Goal: Find specific page/section: Find specific page/section

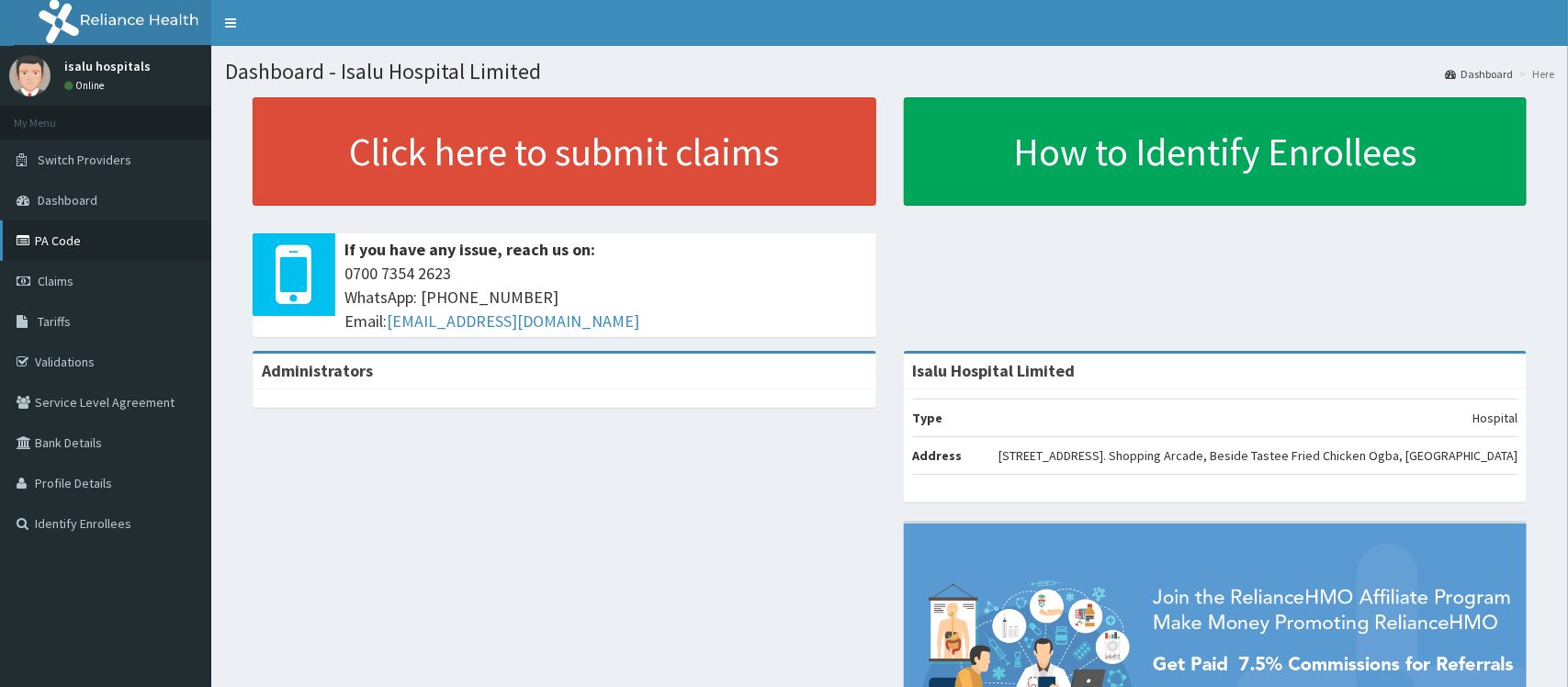
click at [66, 244] on link "PA Code" at bounding box center [106, 241] width 212 height 40
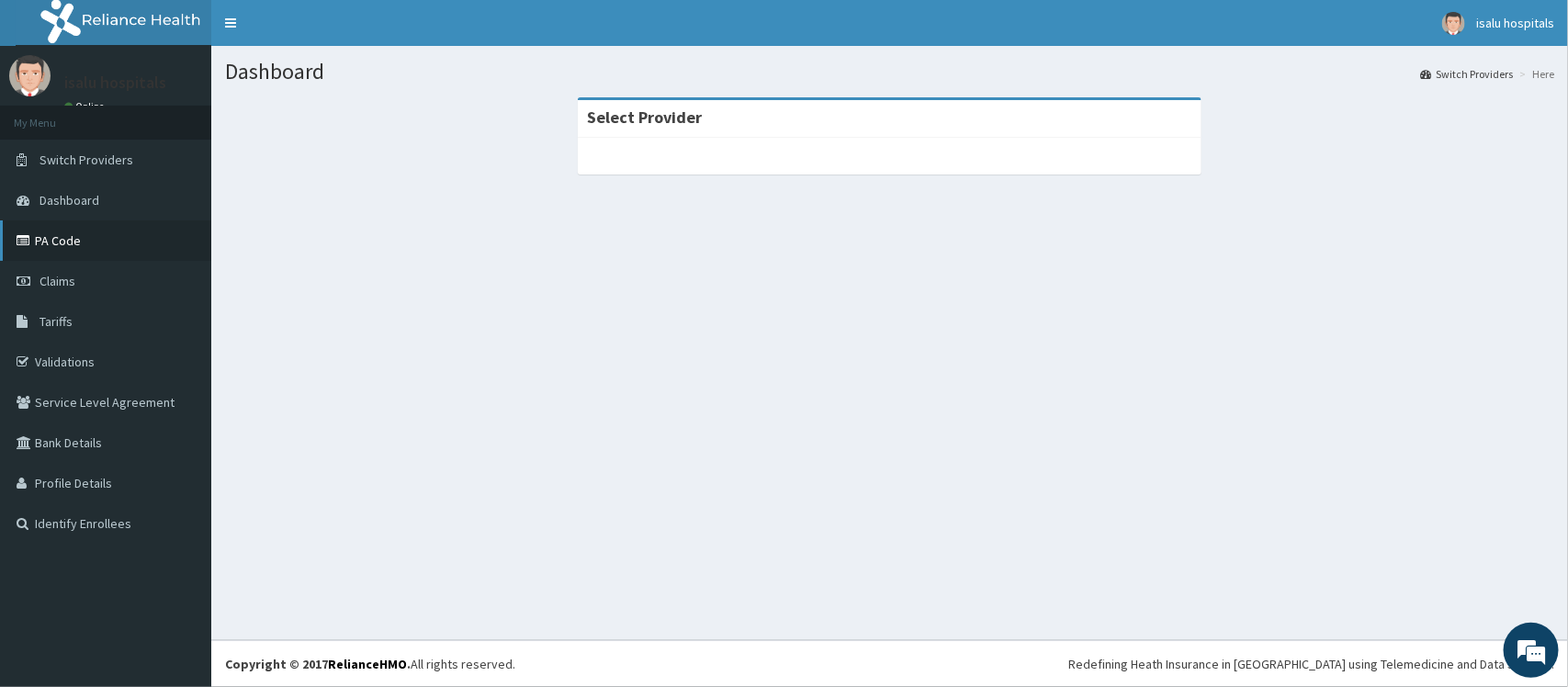
click at [58, 237] on link "PA Code" at bounding box center [106, 241] width 212 height 40
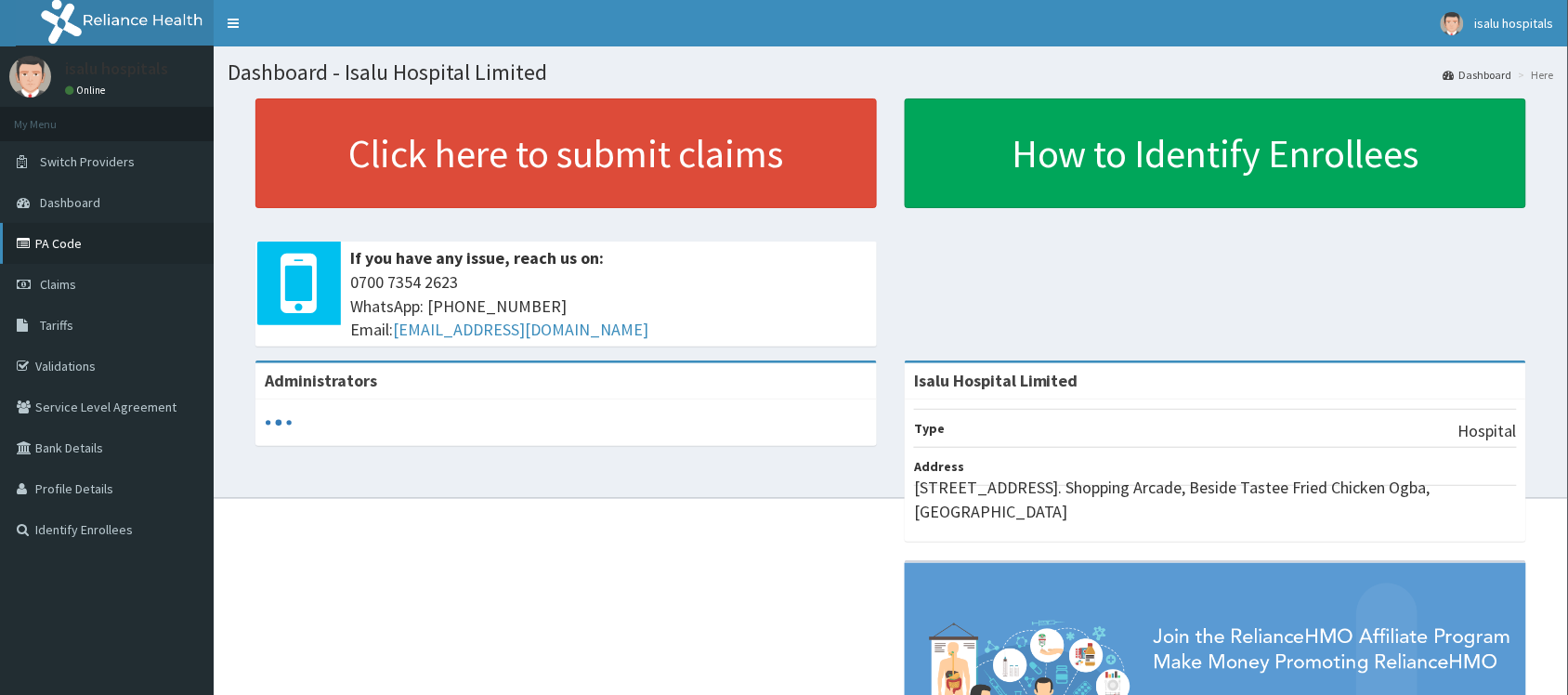
click at [67, 246] on link "PA Code" at bounding box center [107, 243] width 214 height 41
click at [66, 237] on link "PA Code" at bounding box center [107, 243] width 214 height 41
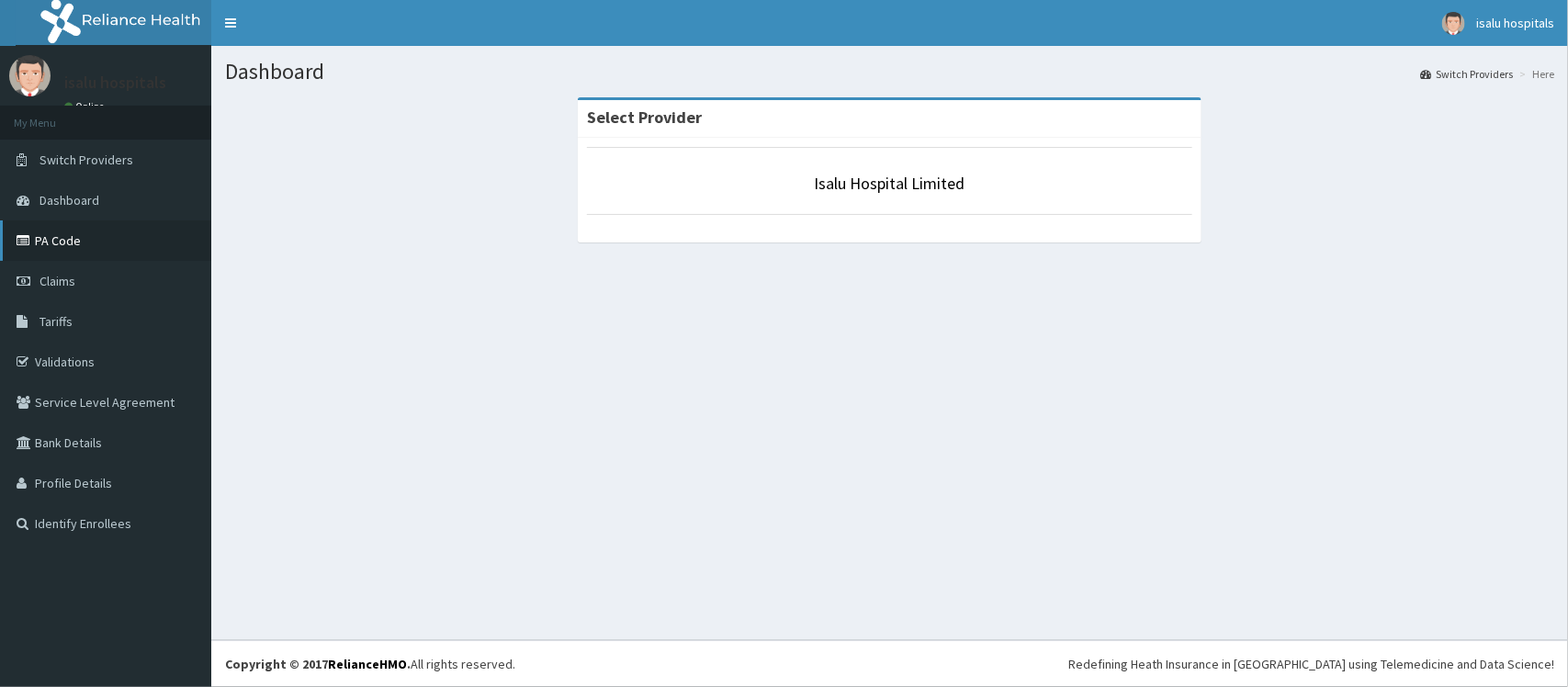
click at [125, 237] on link "PA Code" at bounding box center [106, 241] width 212 height 40
click at [41, 232] on link "PA Code" at bounding box center [106, 241] width 212 height 40
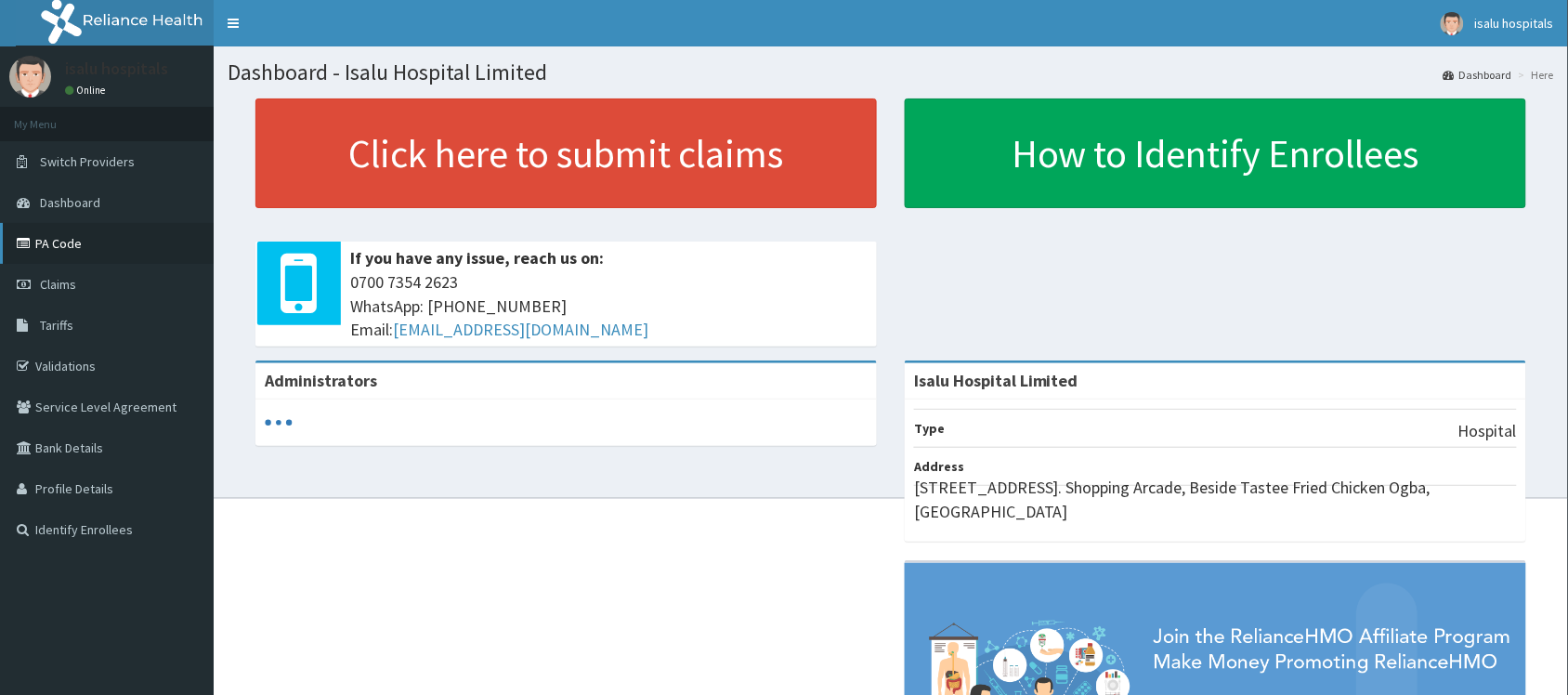
click at [37, 238] on link "PA Code" at bounding box center [107, 243] width 214 height 41
